Goal: Book appointment/travel/reservation

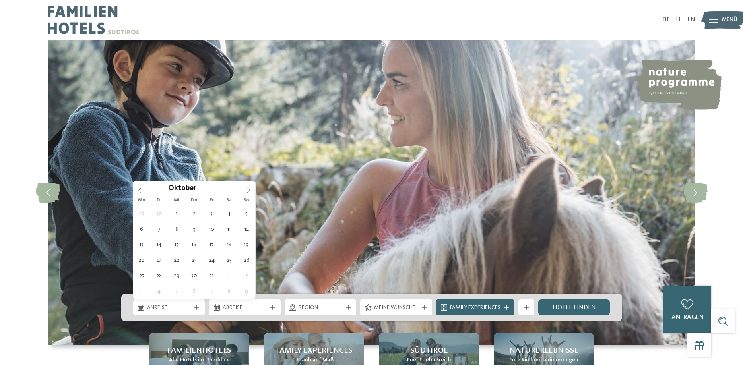
click at [247, 191] on icon at bounding box center [249, 191] width 6 height 6
type div "[DATE]"
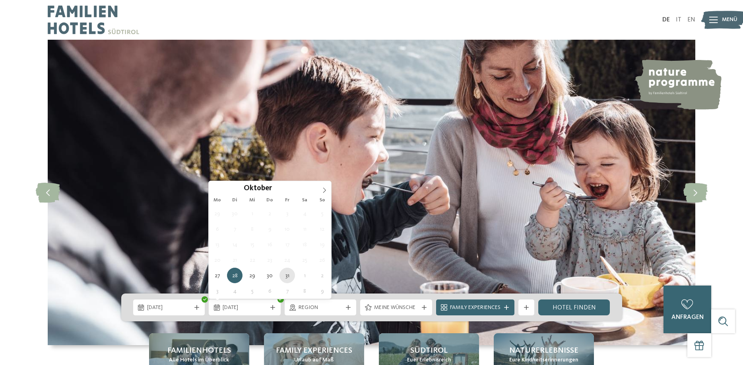
type div "[DATE]"
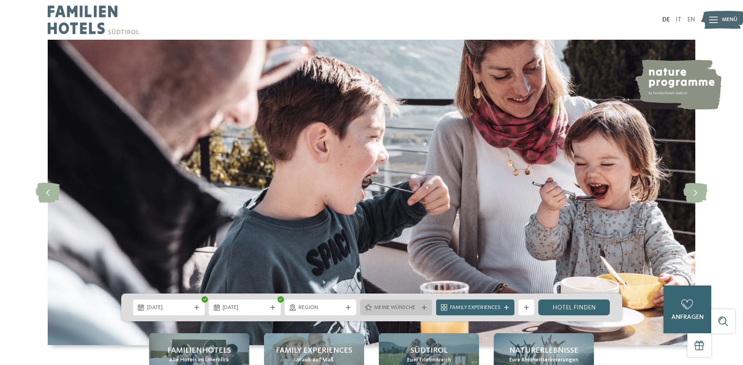
click at [386, 306] on span "Meine Wünsche" at bounding box center [396, 308] width 44 height 8
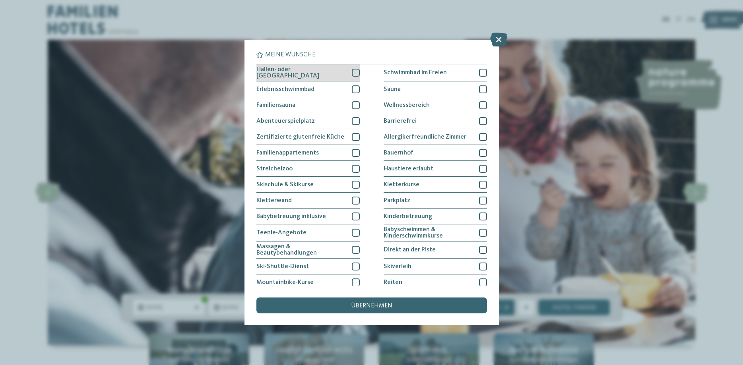
click at [354, 73] on div at bounding box center [356, 73] width 8 height 8
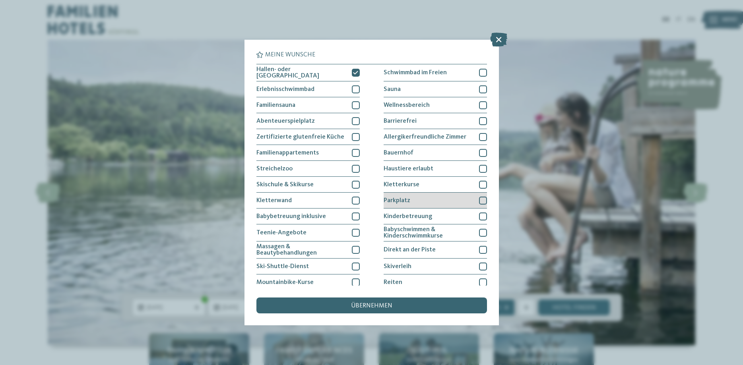
click at [477, 200] on div "Parkplatz" at bounding box center [435, 201] width 103 height 16
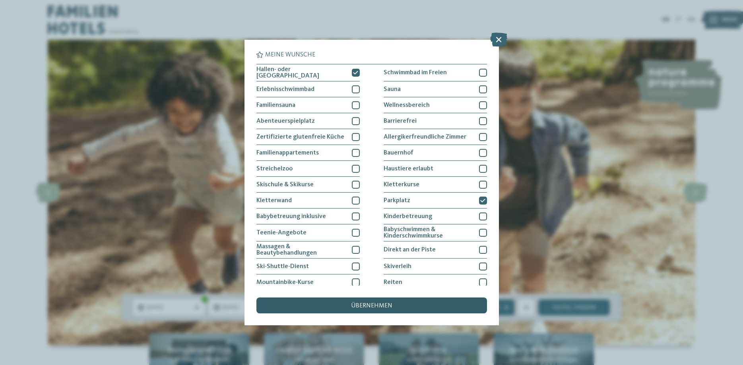
click at [408, 305] on div "übernehmen" at bounding box center [372, 306] width 231 height 16
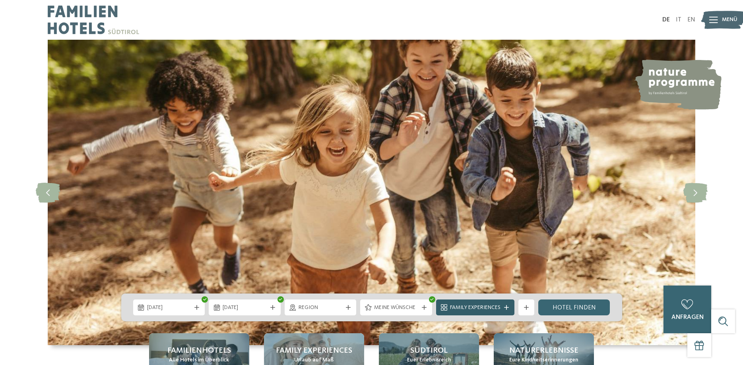
click at [503, 311] on div "Family Experiences" at bounding box center [475, 307] width 54 height 9
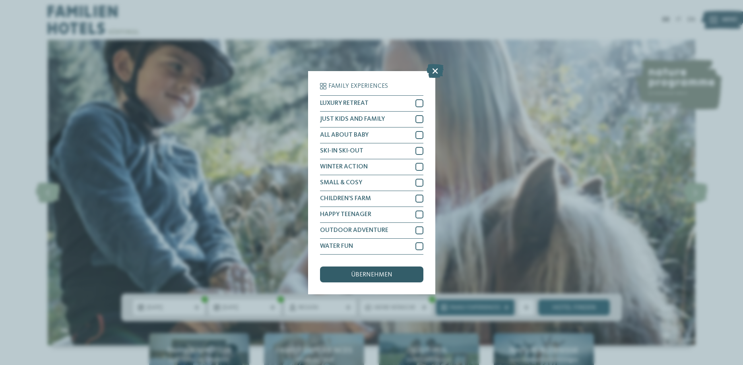
click at [394, 282] on div "übernehmen" at bounding box center [371, 275] width 103 height 16
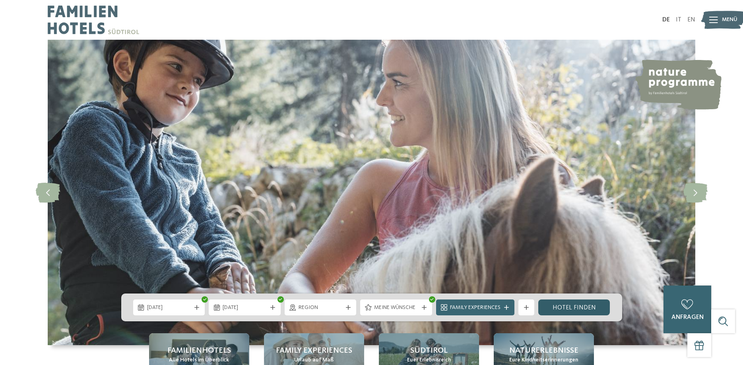
click at [555, 306] on link "Hotel finden" at bounding box center [574, 308] width 72 height 16
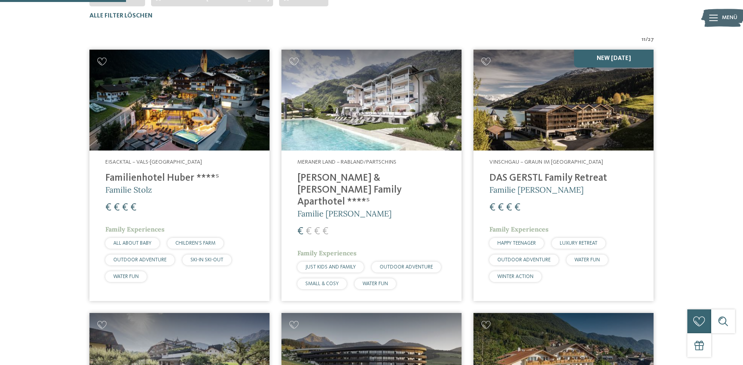
scroll to position [139, 0]
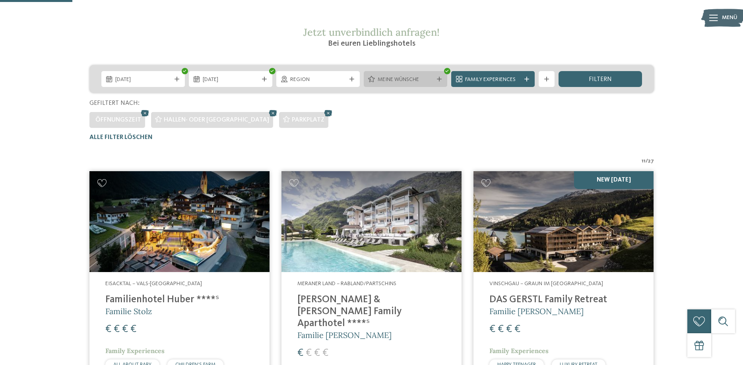
click at [414, 82] on span "Meine Wünsche" at bounding box center [406, 80] width 56 height 8
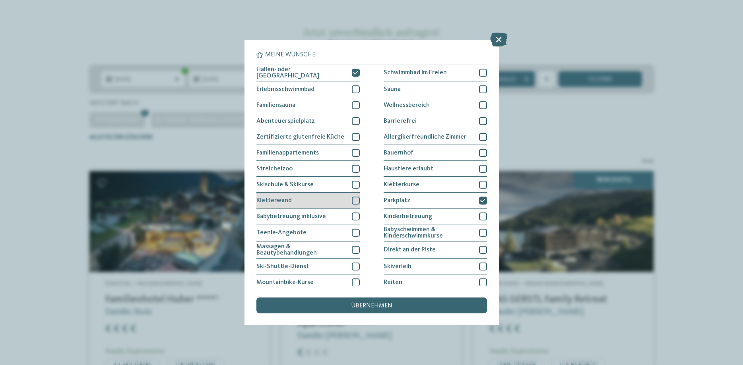
click at [356, 200] on div at bounding box center [356, 201] width 8 height 8
click at [369, 306] on span "übernehmen" at bounding box center [371, 306] width 41 height 6
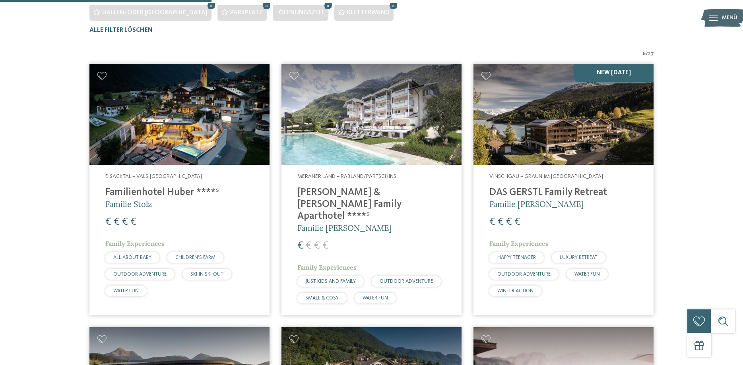
scroll to position [261, 0]
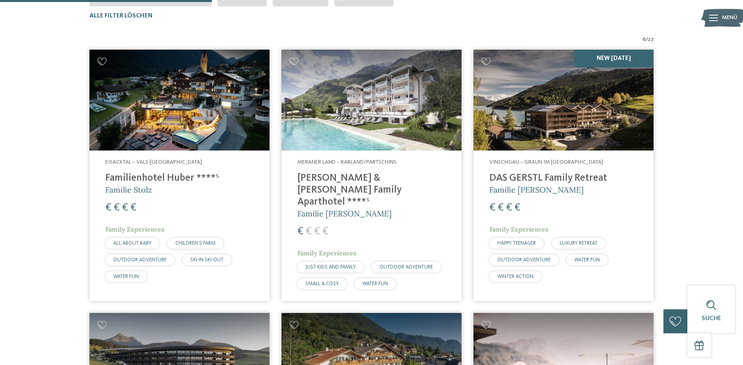
click at [142, 182] on h4 "Familienhotel Huber ****ˢ" at bounding box center [179, 179] width 148 height 12
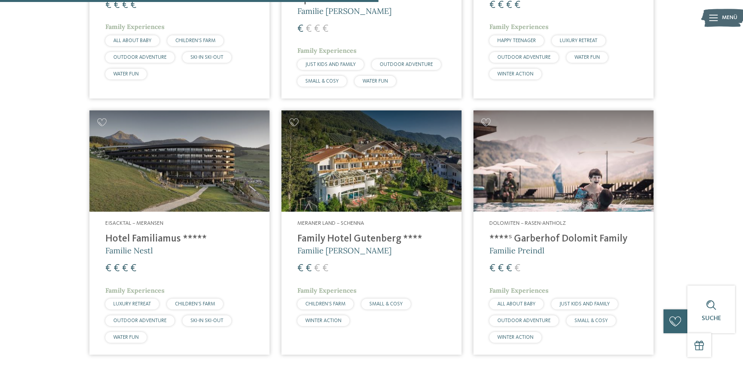
scroll to position [667, 0]
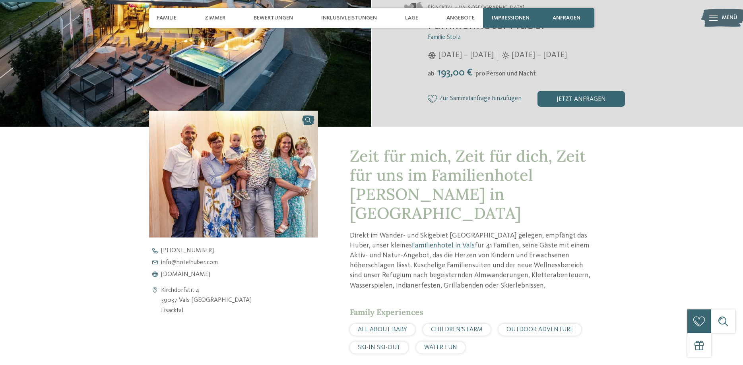
scroll to position [243, 0]
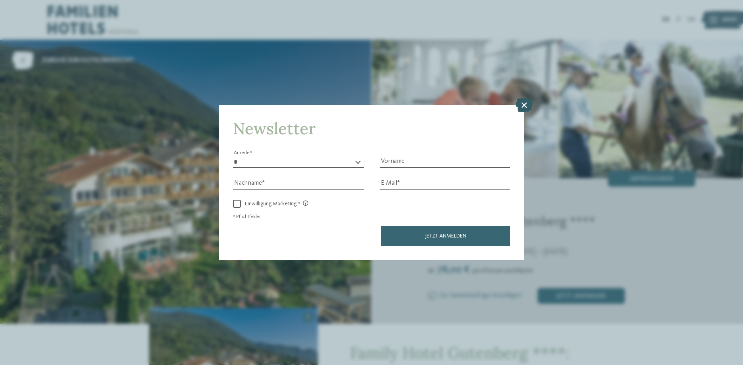
click at [525, 109] on icon at bounding box center [524, 105] width 17 height 14
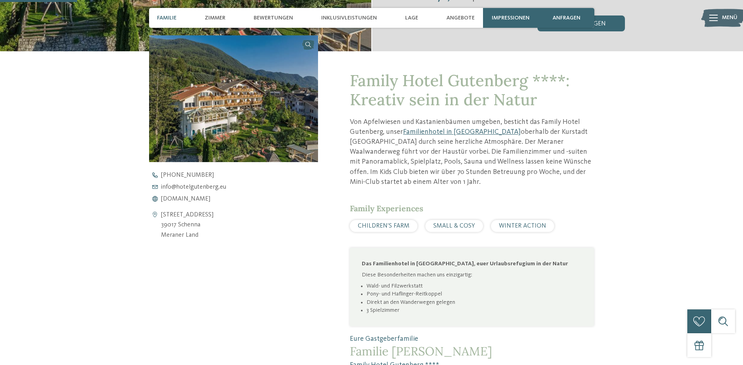
scroll to position [284, 0]
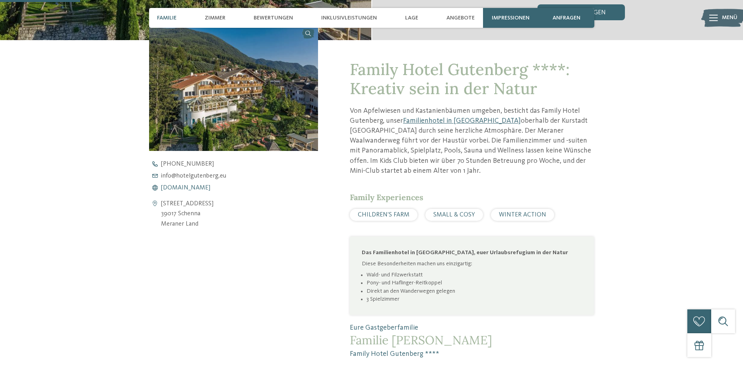
click at [182, 188] on span "www.hotelgutenberg.eu" at bounding box center [185, 188] width 49 height 6
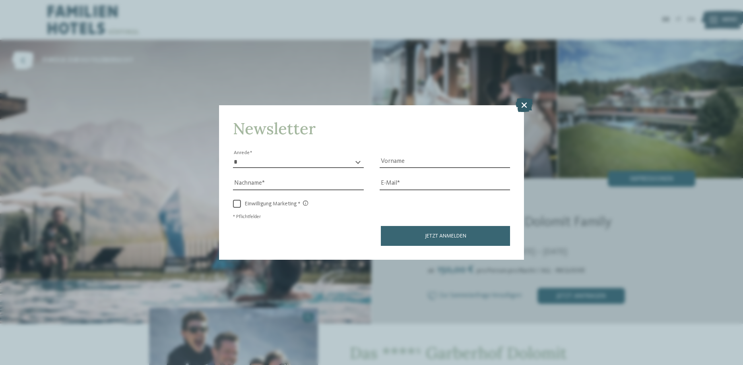
click at [527, 105] on icon at bounding box center [524, 105] width 17 height 14
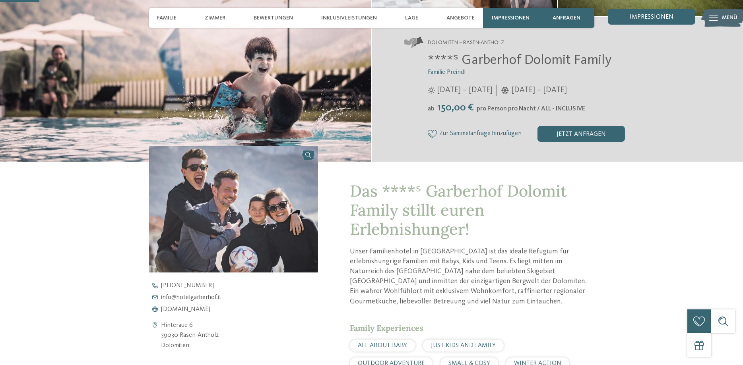
scroll to position [325, 0]
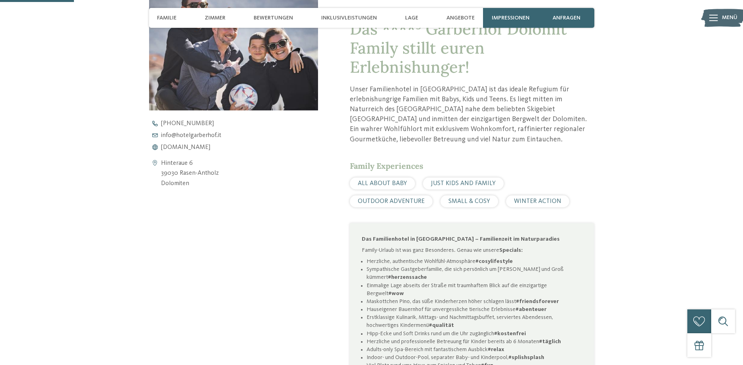
click at [199, 143] on div "[PHONE_NUMBER] info@ no-spam. hotelgarberhof. no-spam. it [DOMAIN_NAME]" at bounding box center [240, 135] width 183 height 30
click at [198, 148] on span "[DOMAIN_NAME]" at bounding box center [185, 147] width 49 height 6
